Goal: Task Accomplishment & Management: Use online tool/utility

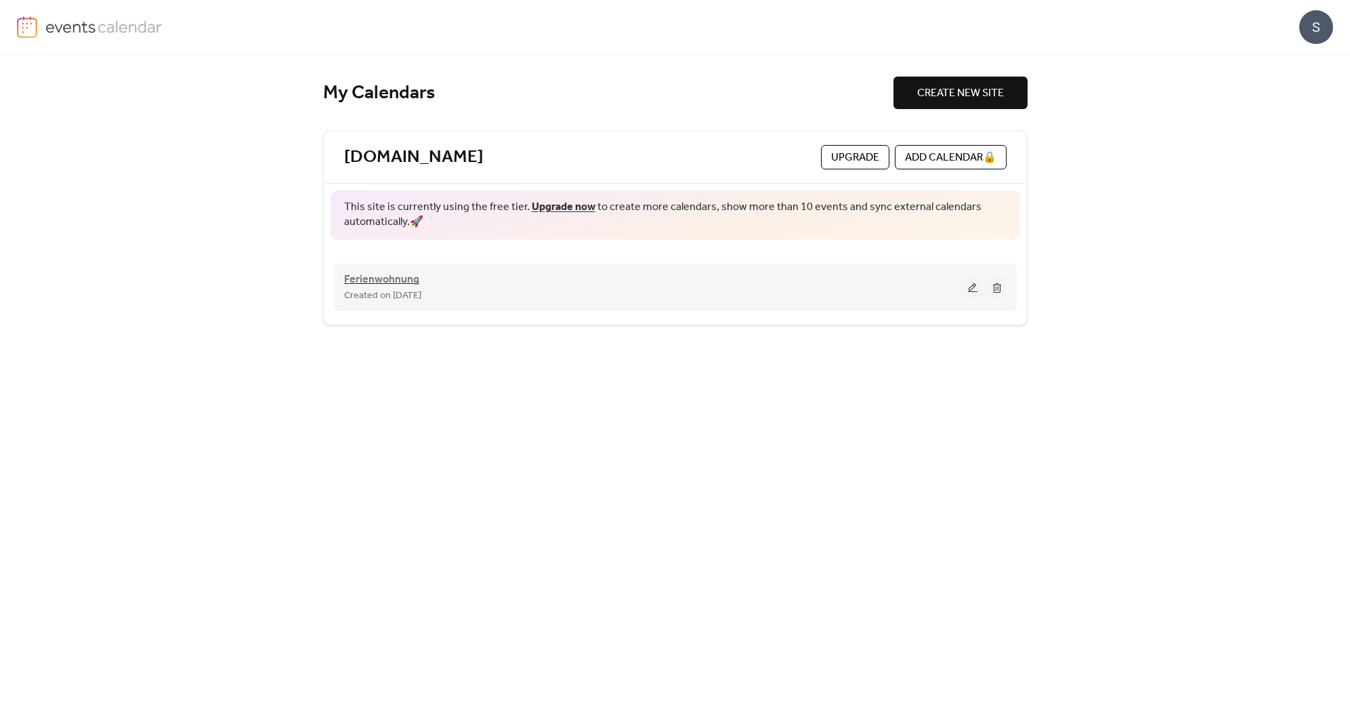
click at [356, 282] on span "Ferienwohnung" at bounding box center [381, 280] width 75 height 16
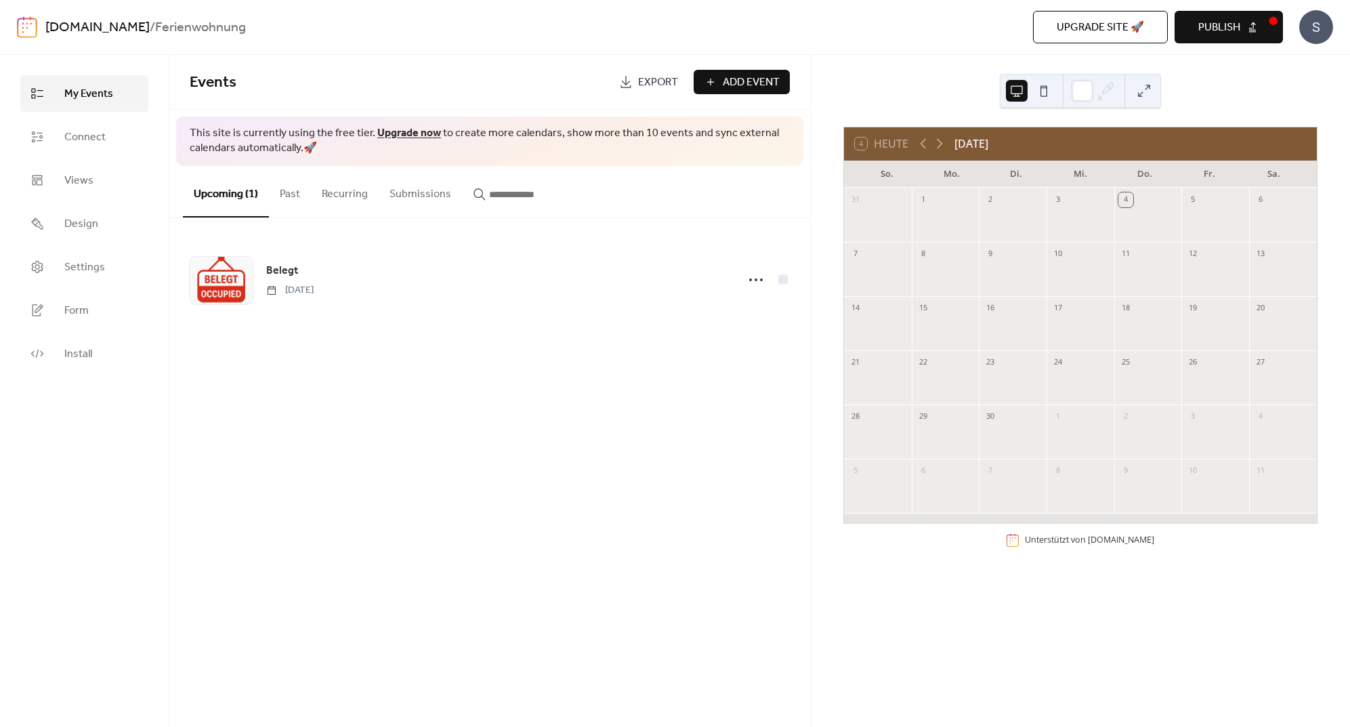
drag, startPoint x: 81, startPoint y: 355, endPoint x: 228, endPoint y: 364, distance: 146.6
click at [82, 355] on span "Install" at bounding box center [78, 354] width 28 height 16
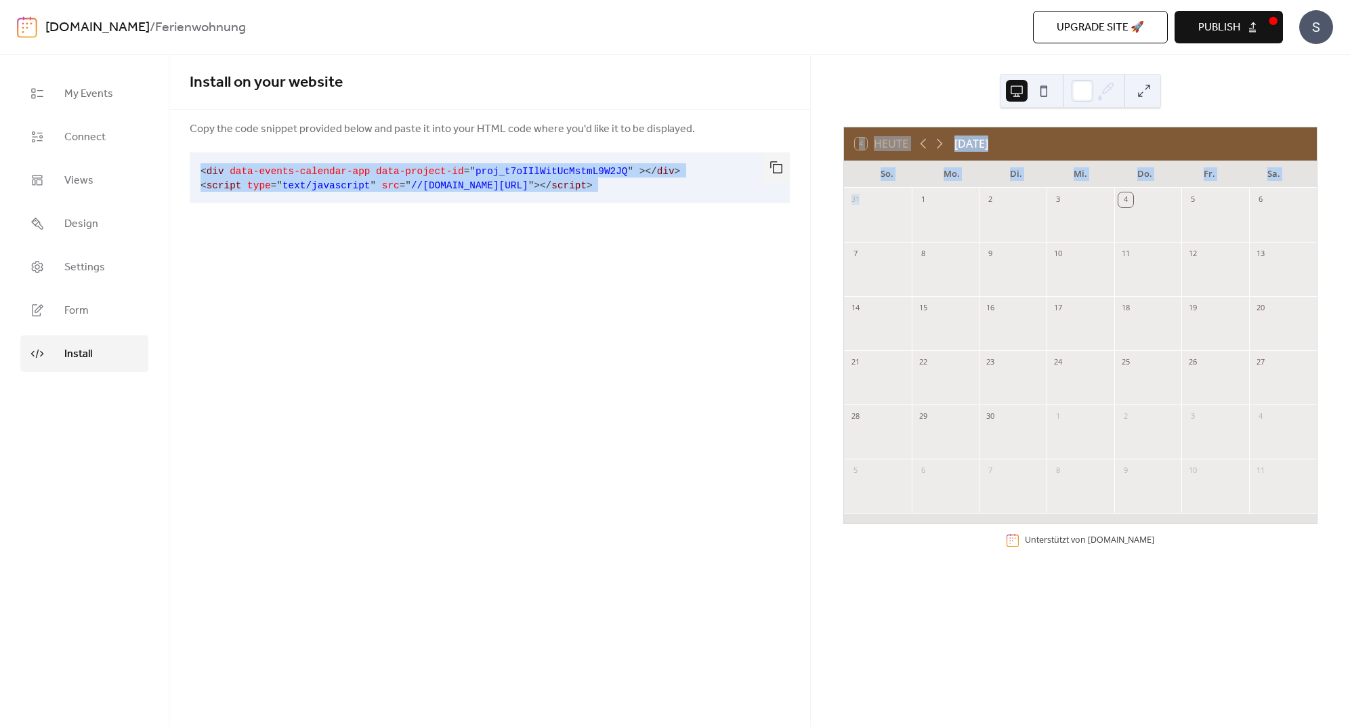
drag, startPoint x: 264, startPoint y: 185, endPoint x: 824, endPoint y: 198, distance: 559.7
click at [824, 198] on div "My Events Connect Views Design Settings Form Install Install Install on your we…" at bounding box center [675, 391] width 1350 height 672
click at [778, 169] on button "button" at bounding box center [776, 167] width 27 height 30
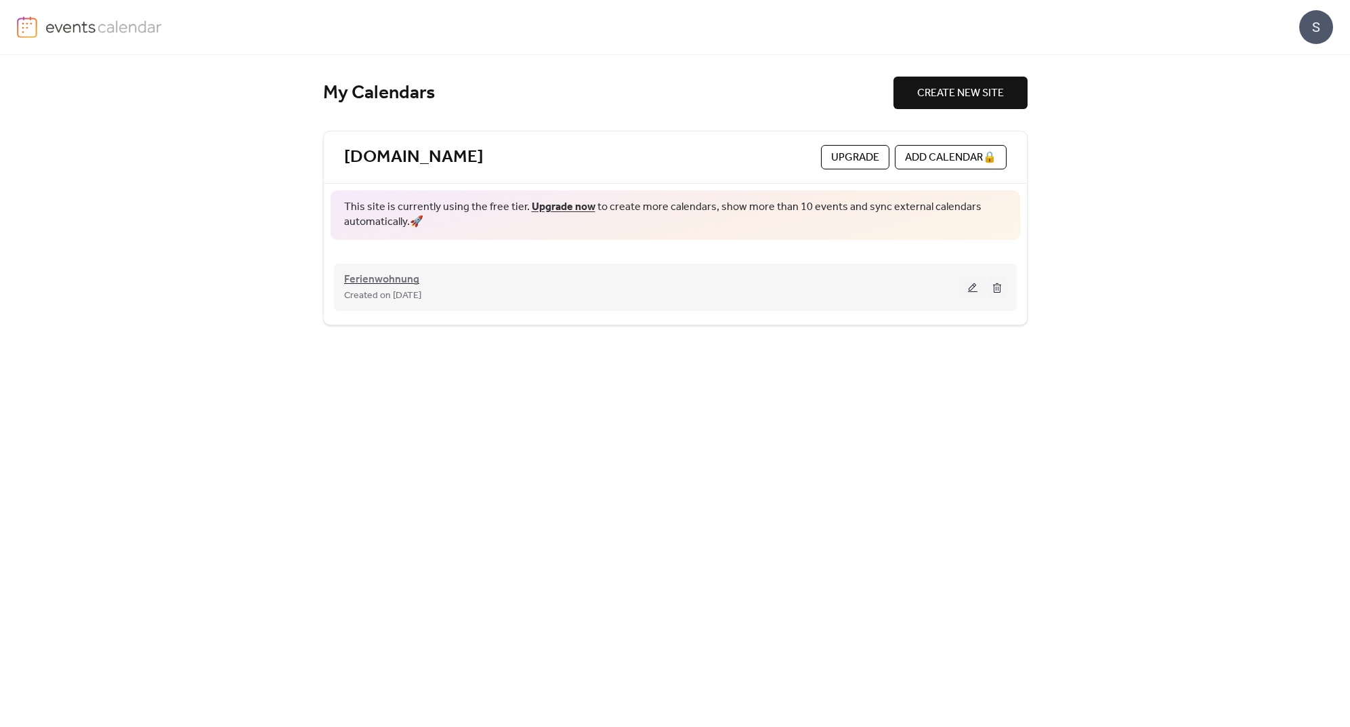
click at [362, 278] on span "Ferienwohnung" at bounding box center [381, 280] width 75 height 16
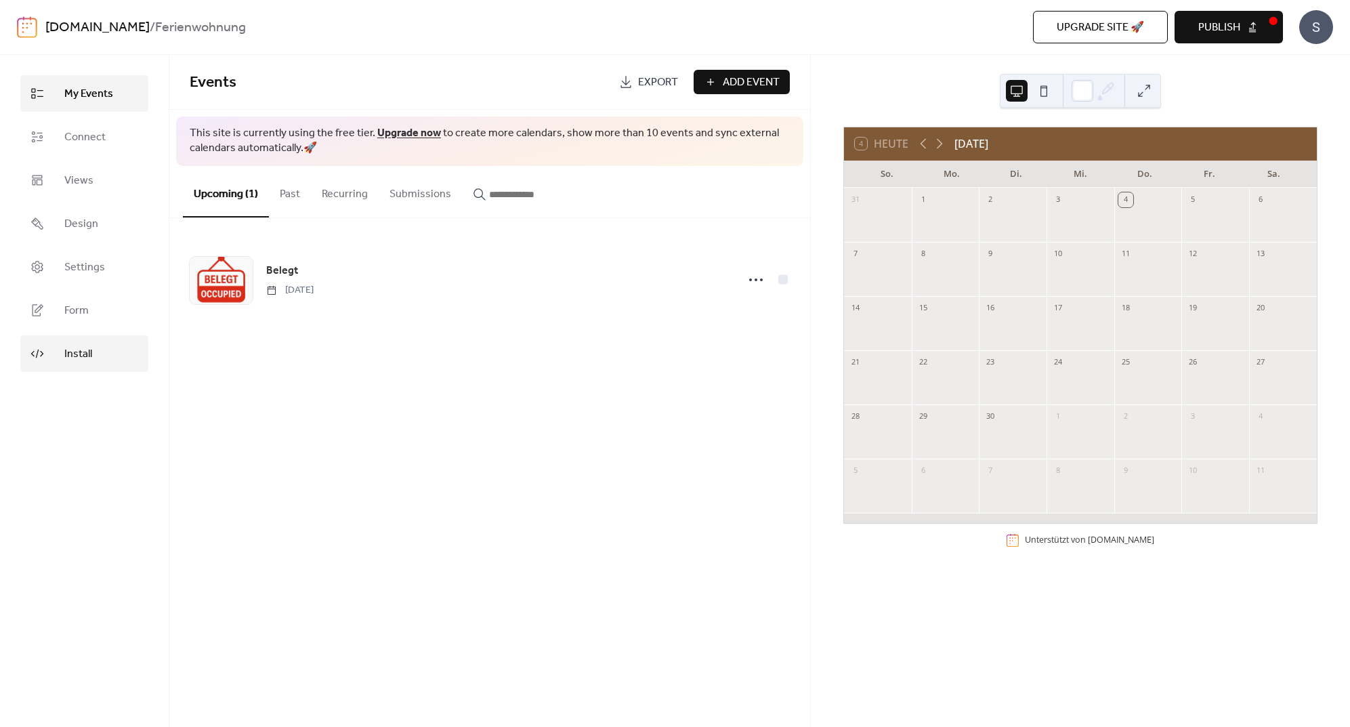
click at [76, 358] on span "Install" at bounding box center [78, 354] width 28 height 16
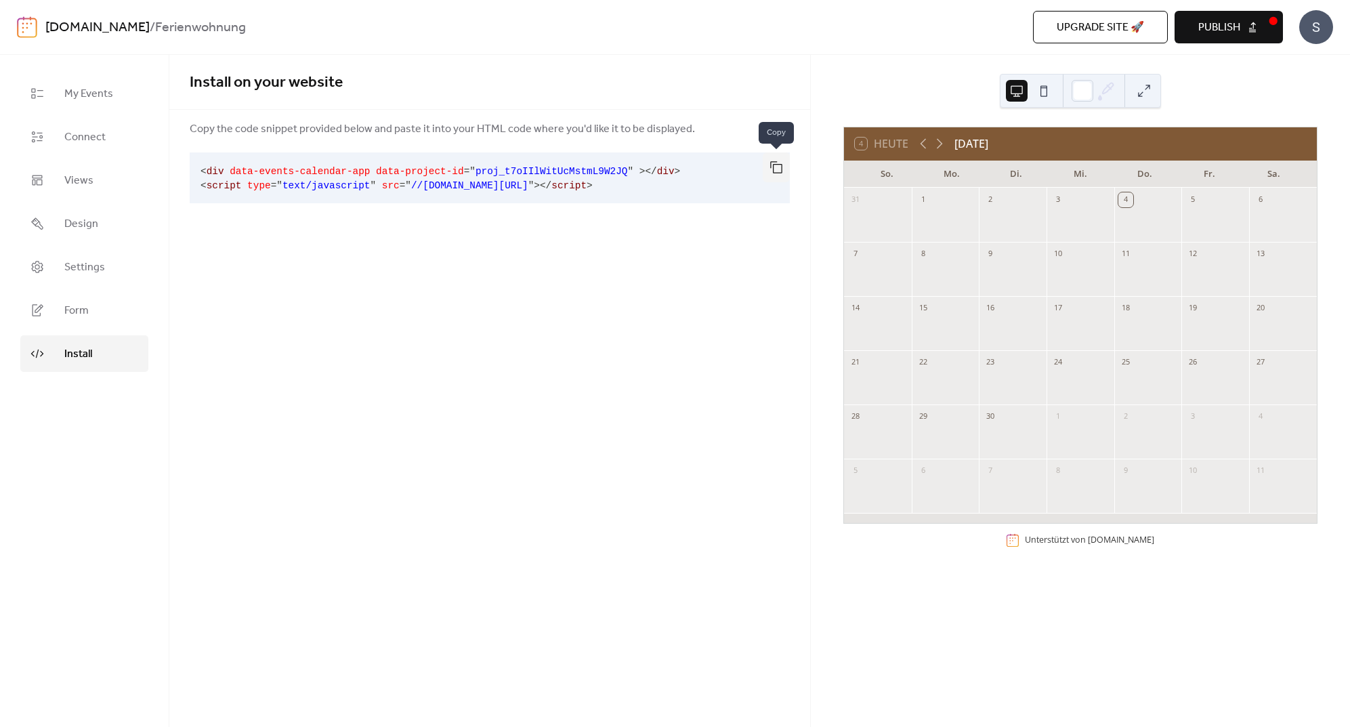
click at [778, 167] on button "button" at bounding box center [776, 167] width 27 height 30
